Goal: Information Seeking & Learning: Understand process/instructions

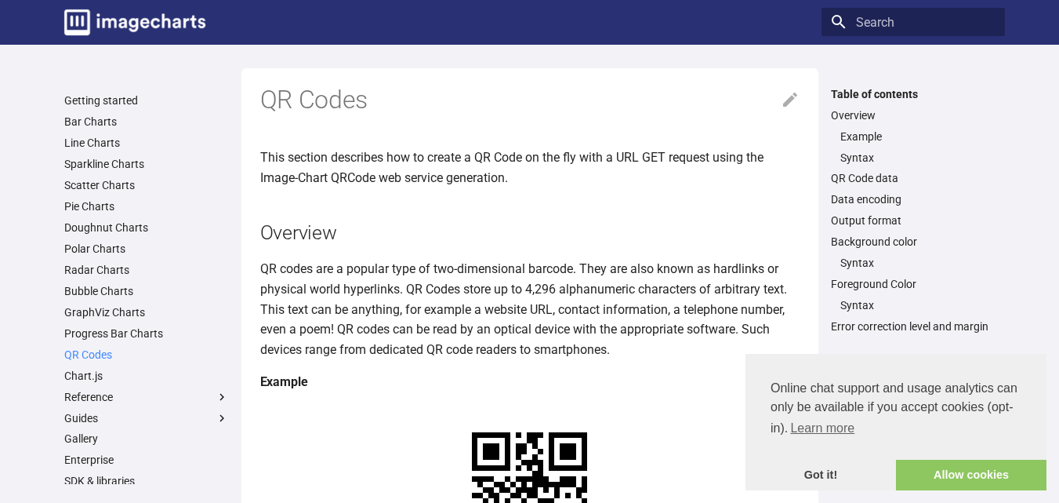
click at [105, 358] on link "QR Codes" at bounding box center [146, 354] width 165 height 14
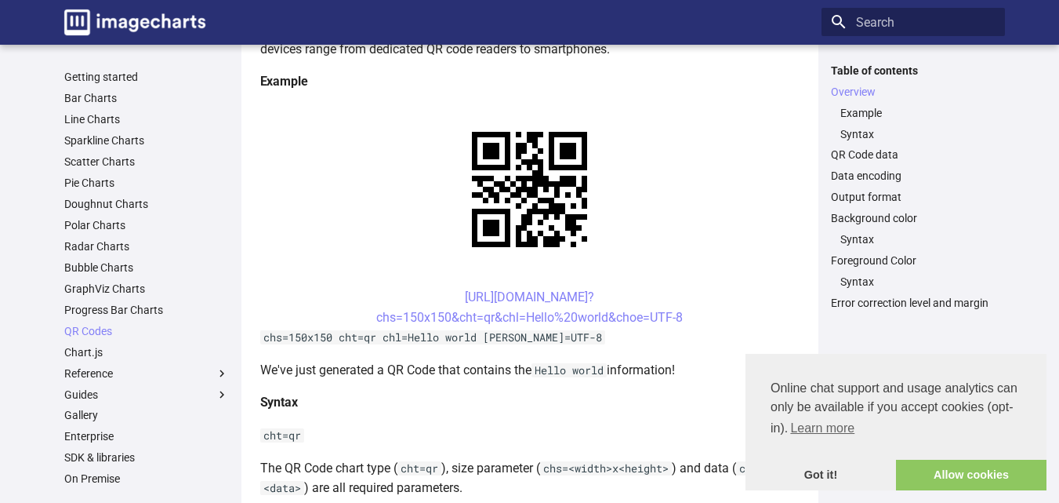
scroll to position [306, 0]
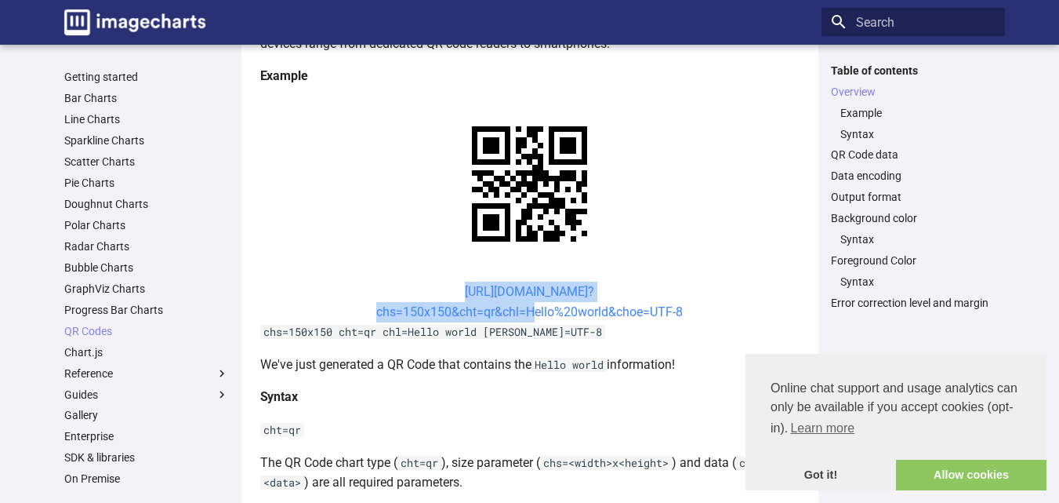
drag, startPoint x: 438, startPoint y: 287, endPoint x: 527, endPoint y: 316, distance: 94.0
click at [527, 316] on center "[URL][DOMAIN_NAME]? chs=150x150&cht=qr&chl=Hello%20world&choe=UTF-8" at bounding box center [529, 302] width 539 height 40
copy link "[URL][DOMAIN_NAME]? chs=150x150&cht=qr&chl="
